Goal: Task Accomplishment & Management: Use online tool/utility

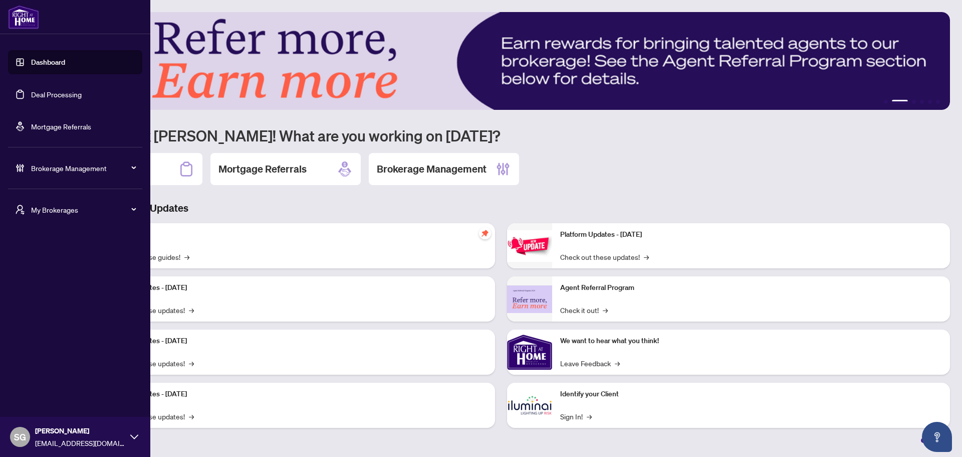
click at [68, 95] on link "Deal Processing" at bounding box center [56, 94] width 51 height 9
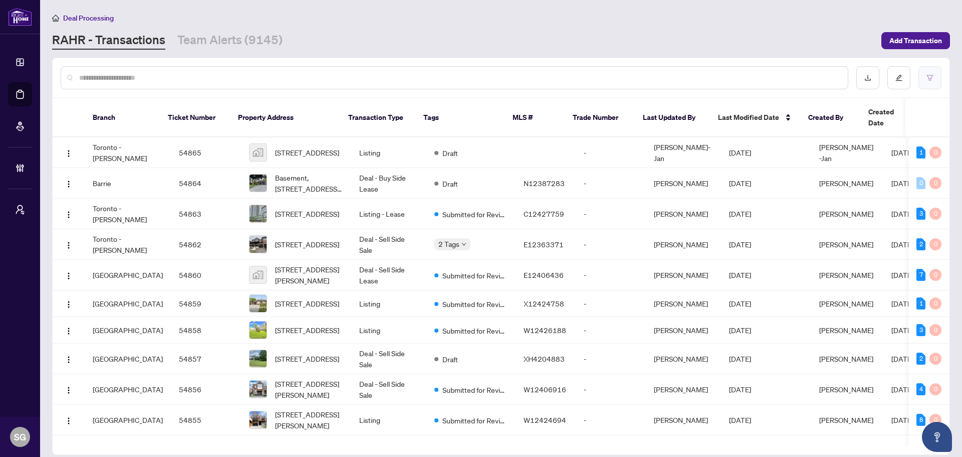
click at [769, 79] on icon "filter" at bounding box center [930, 77] width 7 height 7
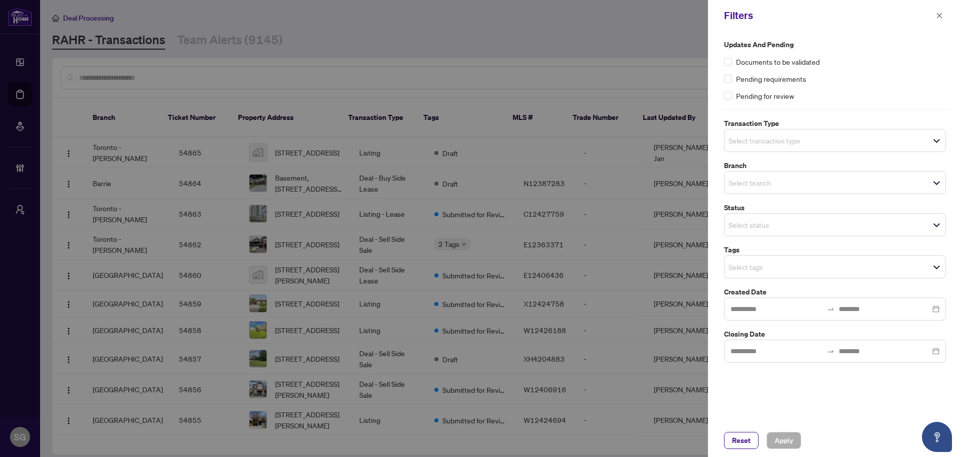
click at [769, 146] on span "Select transaction type" at bounding box center [835, 140] width 221 height 14
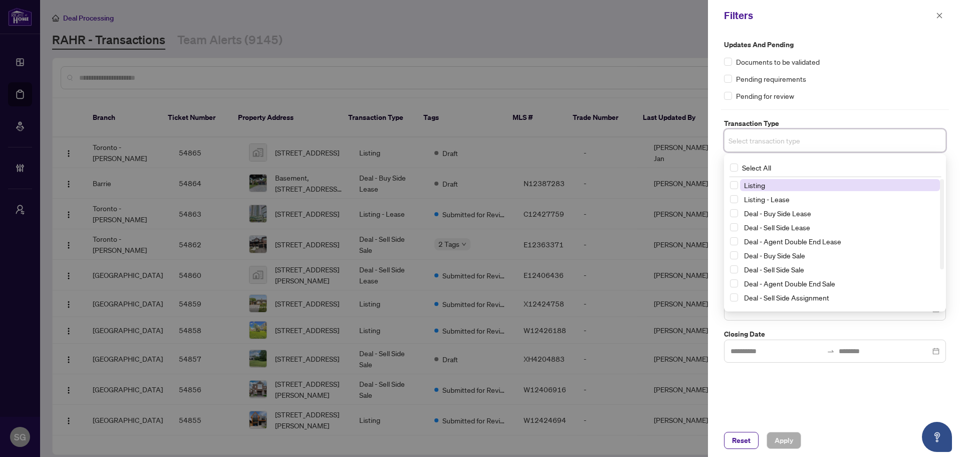
click at [757, 185] on span "Listing" at bounding box center [754, 184] width 21 height 9
click at [757, 201] on span "Listing - Lease" at bounding box center [767, 200] width 46 height 9
click at [769, 348] on div "Updates and Pending Documents to be validated Pending requirements Pending for …" at bounding box center [835, 227] width 254 height 392
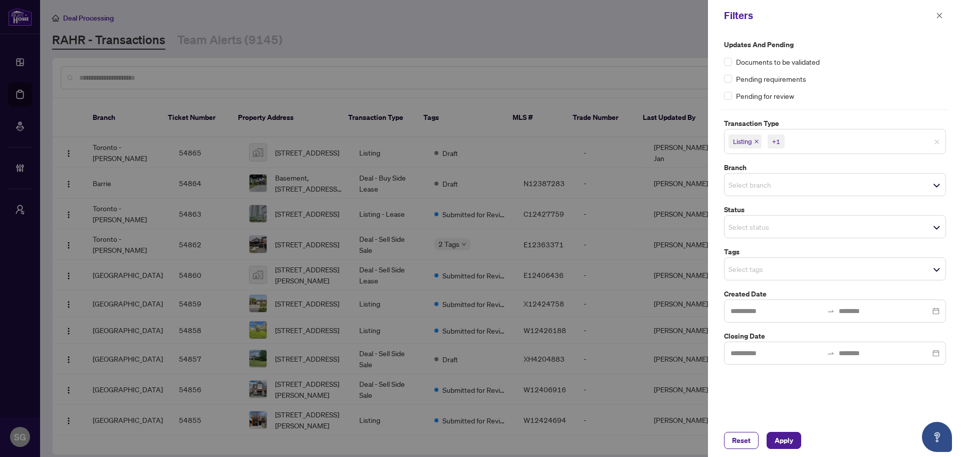
click at [765, 268] on input "search" at bounding box center [764, 269] width 70 height 12
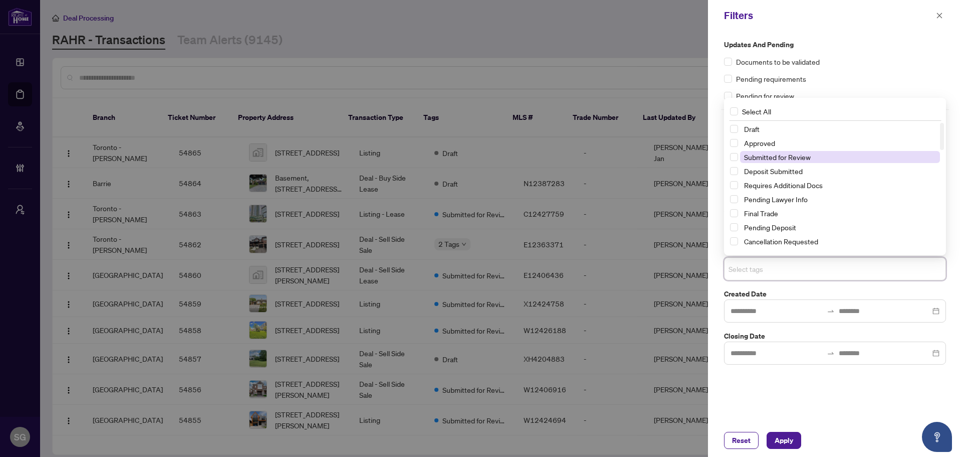
click at [769, 159] on span "Submitted for Review" at bounding box center [777, 156] width 67 height 9
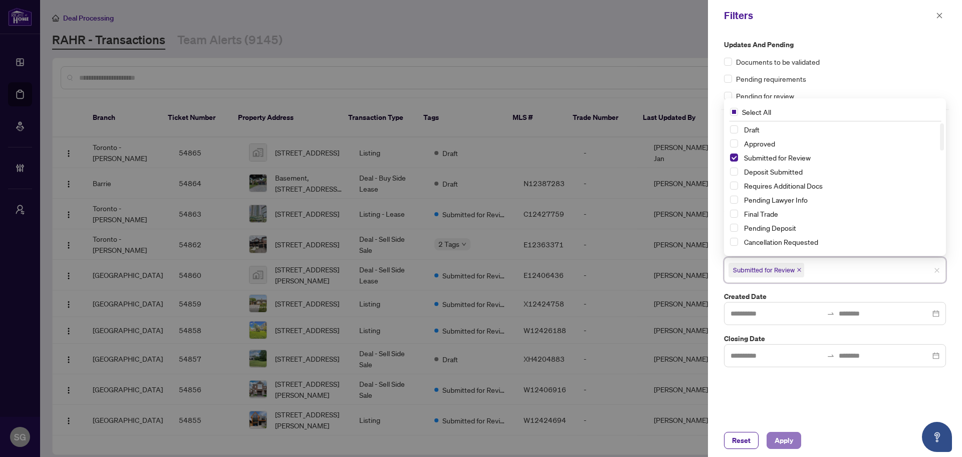
click at [769, 348] on span "Apply" at bounding box center [784, 440] width 19 height 16
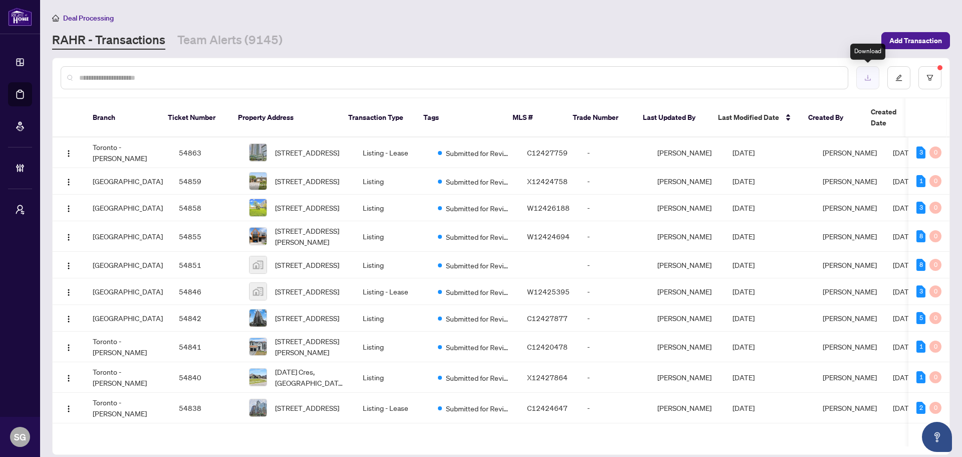
click at [769, 81] on button "button" at bounding box center [868, 77] width 23 height 23
